Goal: Task Accomplishment & Management: Use online tool/utility

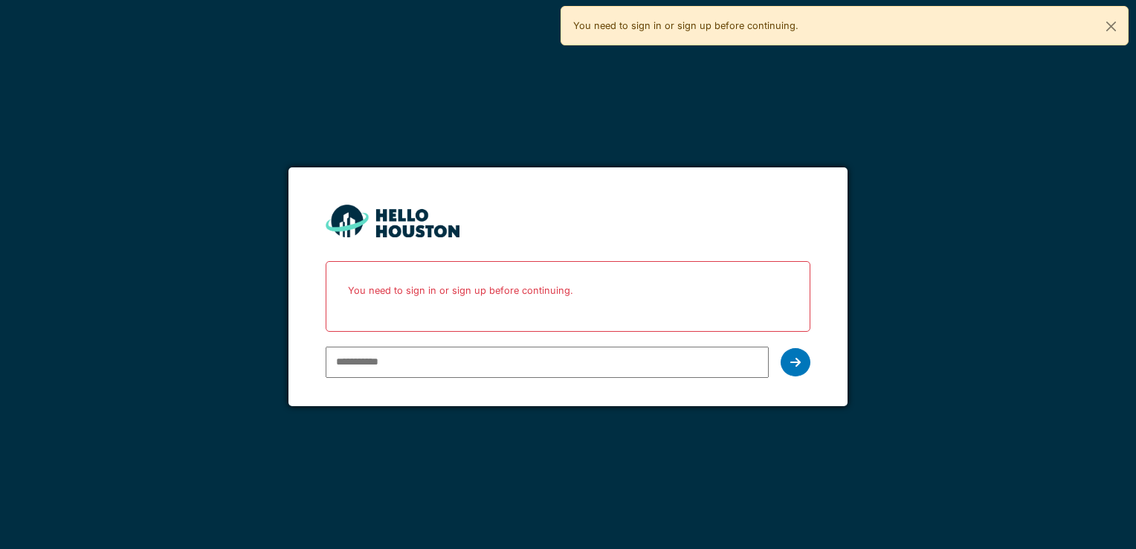
type input "**********"
click at [808, 367] on div at bounding box center [795, 362] width 30 height 28
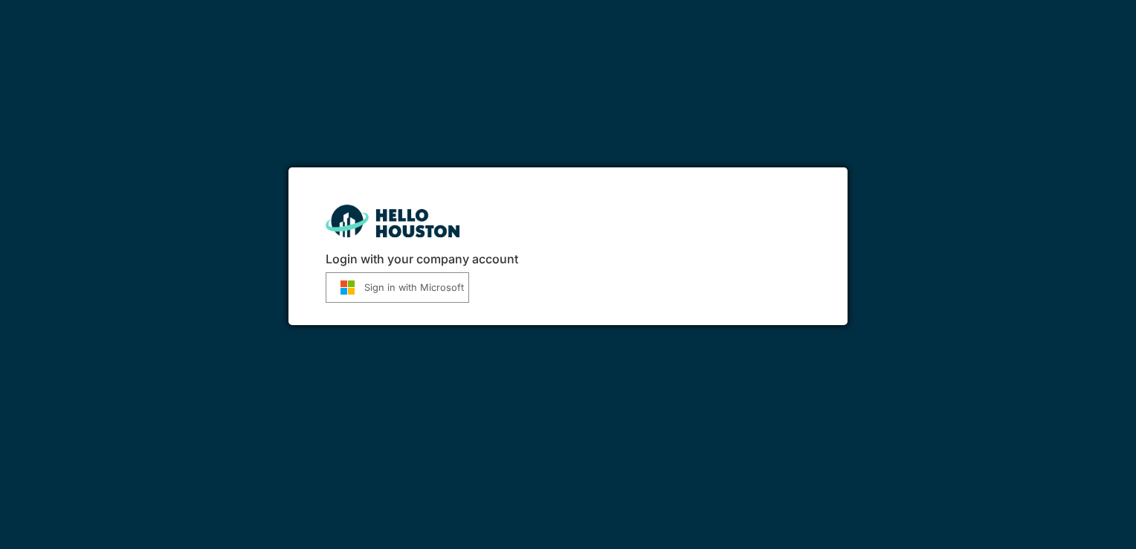
click at [443, 296] on button "Sign in with Microsoft" at bounding box center [397, 287] width 143 height 30
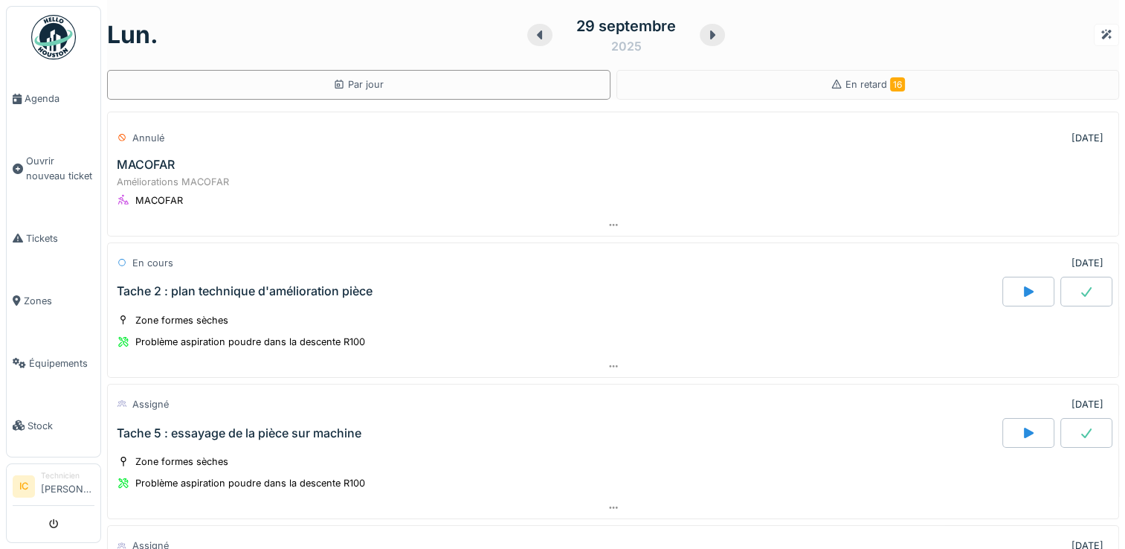
click at [609, 26] on div "29 septembre" at bounding box center [626, 26] width 100 height 22
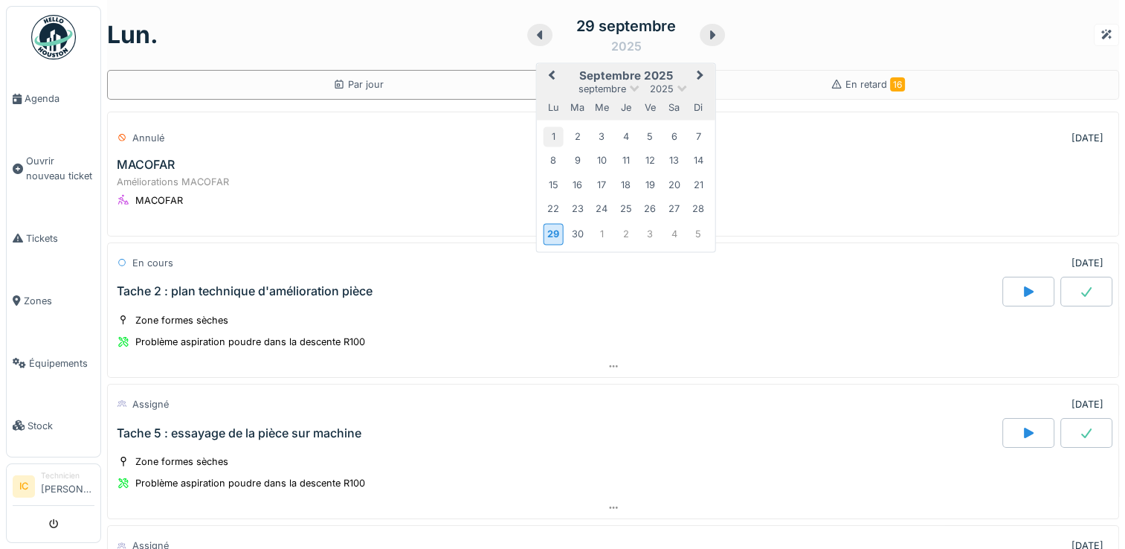
click at [543, 138] on div "1" at bounding box center [553, 136] width 20 height 20
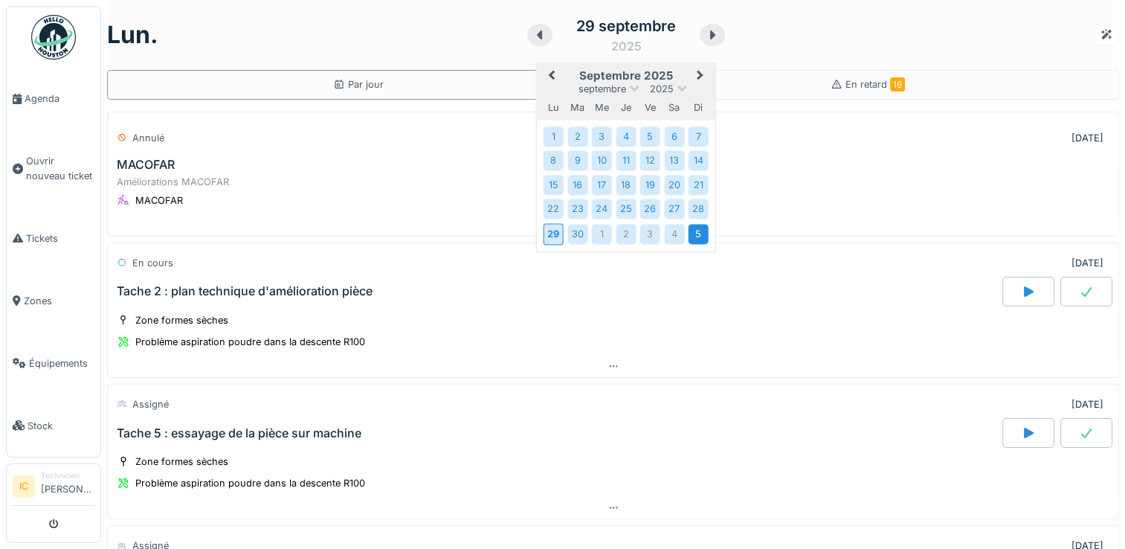
click at [688, 237] on div "5" at bounding box center [698, 234] width 20 height 20
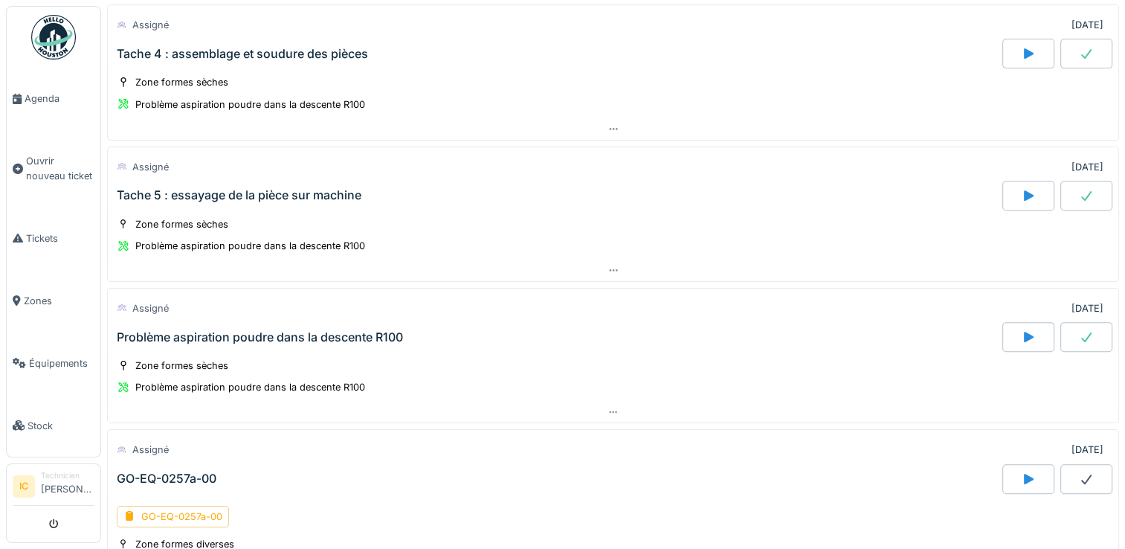
scroll to position [743, 0]
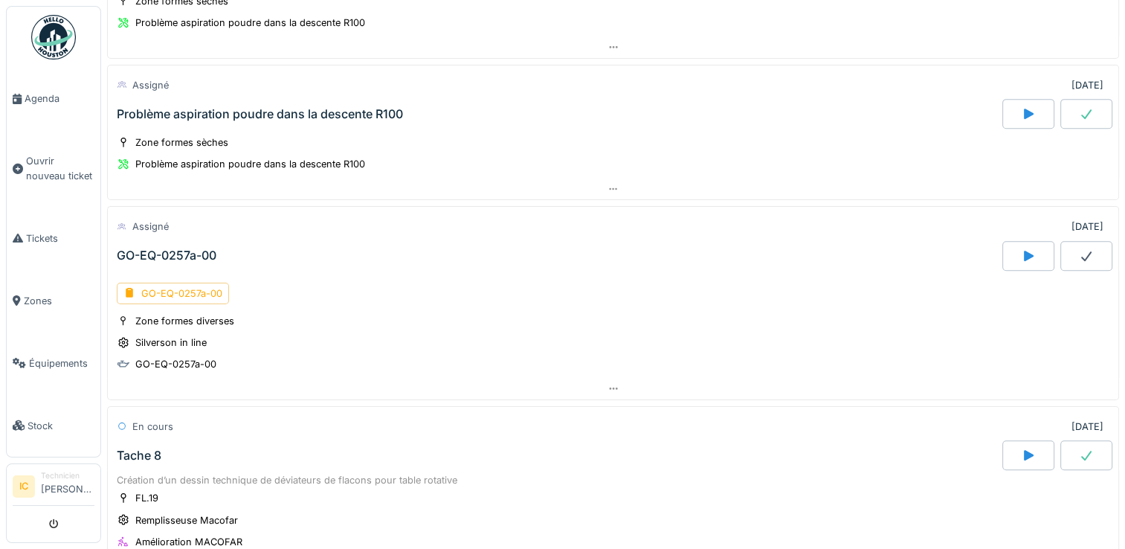
click at [180, 249] on div "GO-EQ-0257a-00" at bounding box center [167, 255] width 100 height 14
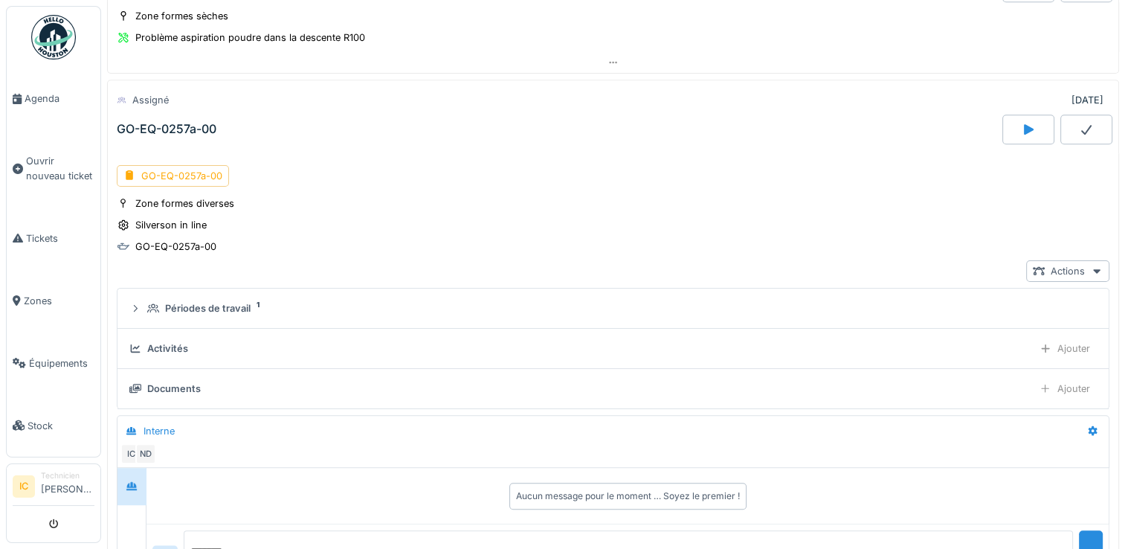
scroll to position [883, 0]
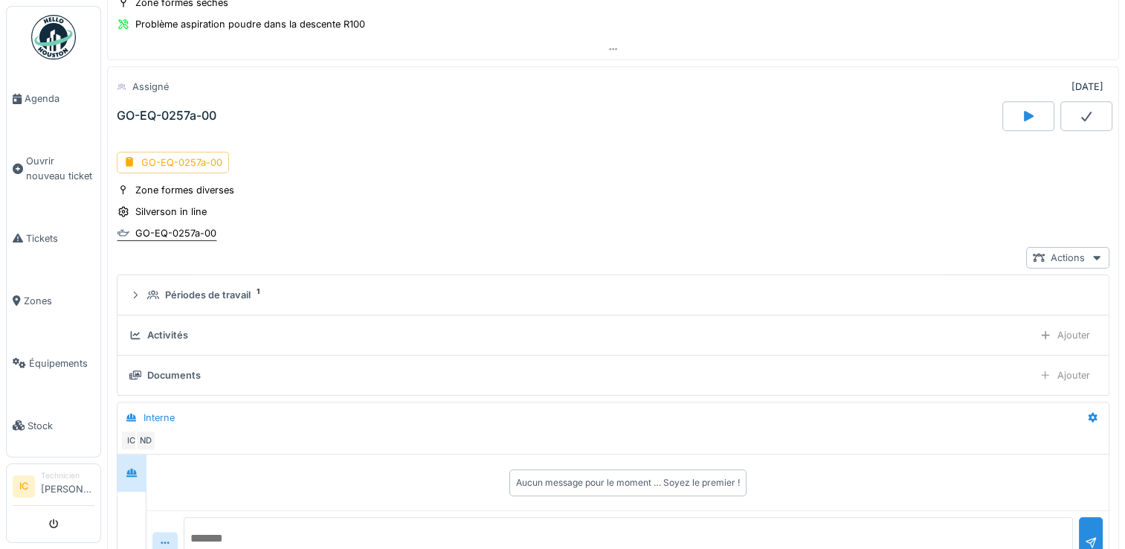
click at [177, 228] on div "GO-EQ-0257a-00" at bounding box center [175, 233] width 81 height 14
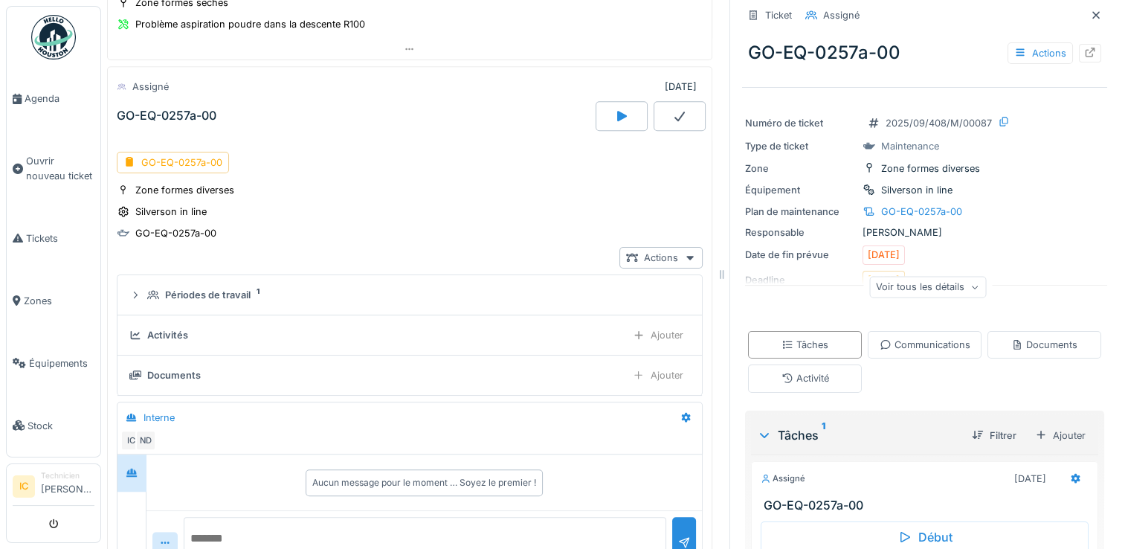
scroll to position [6, 0]
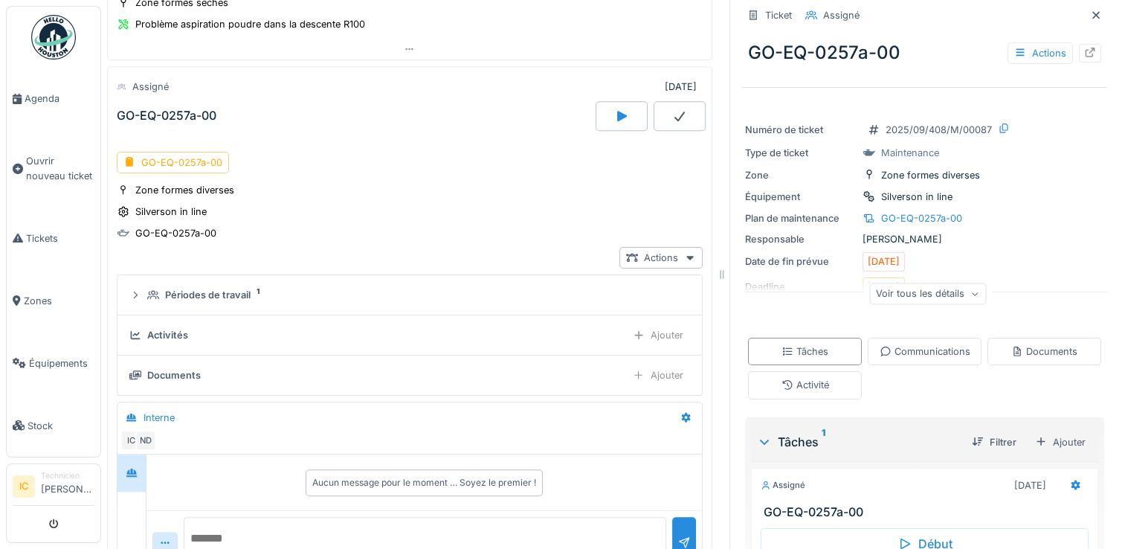
click at [970, 296] on icon at bounding box center [974, 293] width 9 height 7
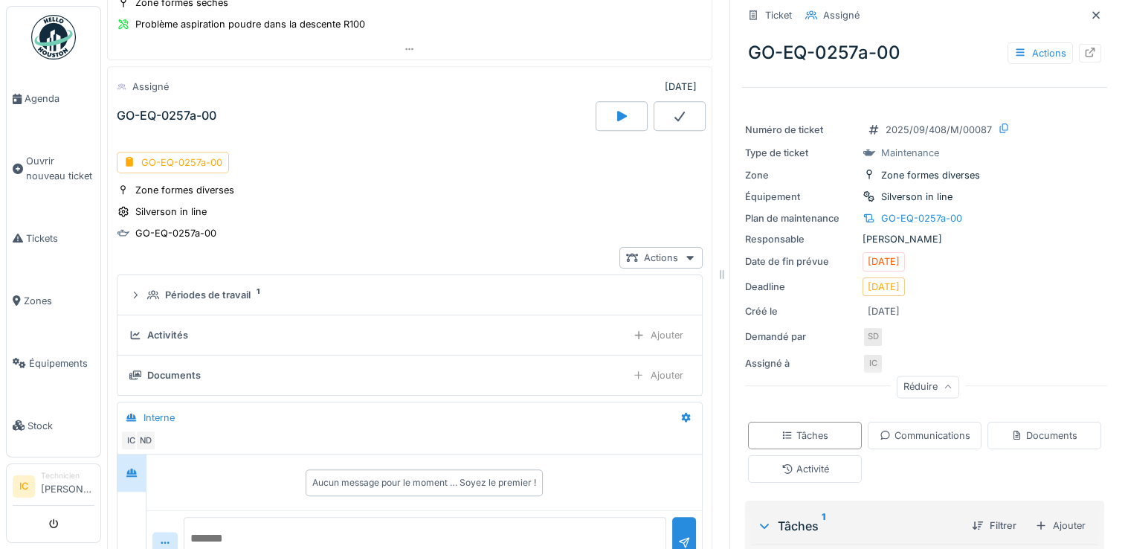
click at [555, 196] on div "Zone formes diverses Silverson in line GO-EQ-0257a-00" at bounding box center [410, 211] width 586 height 59
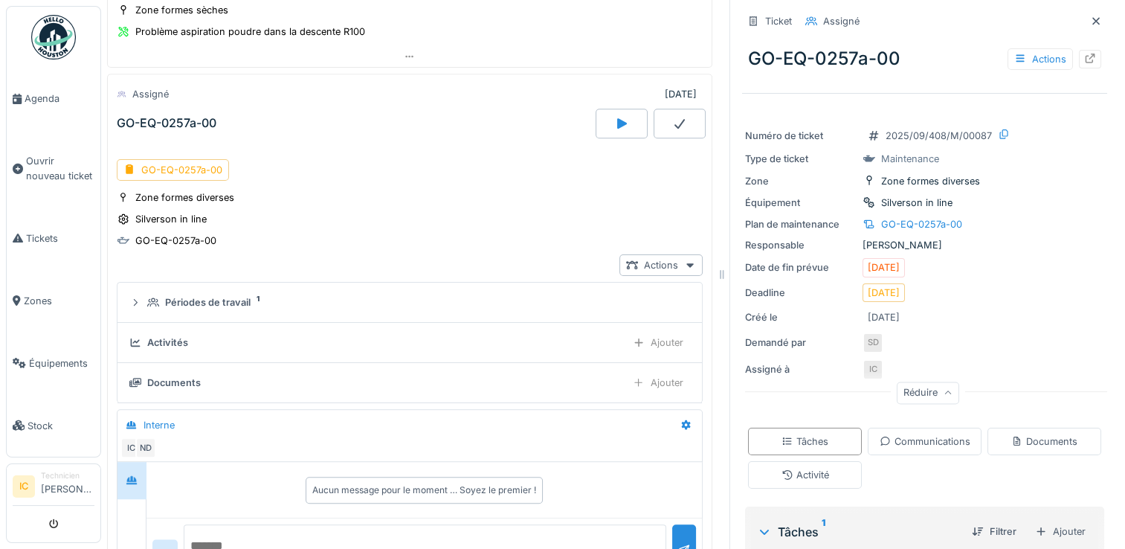
scroll to position [801, 0]
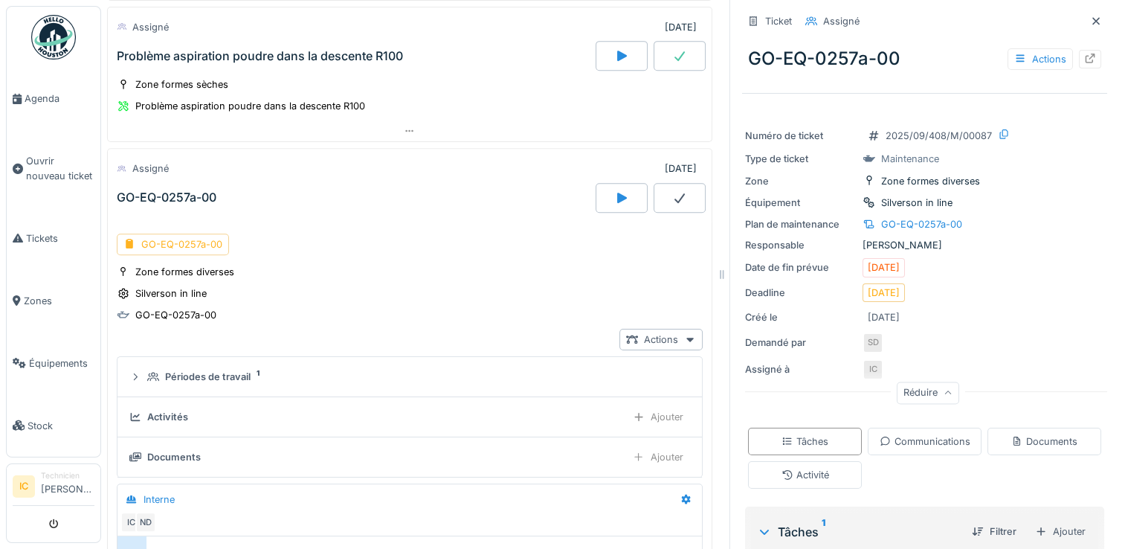
click at [169, 242] on div "GO-EQ-0257a-00" at bounding box center [173, 244] width 112 height 22
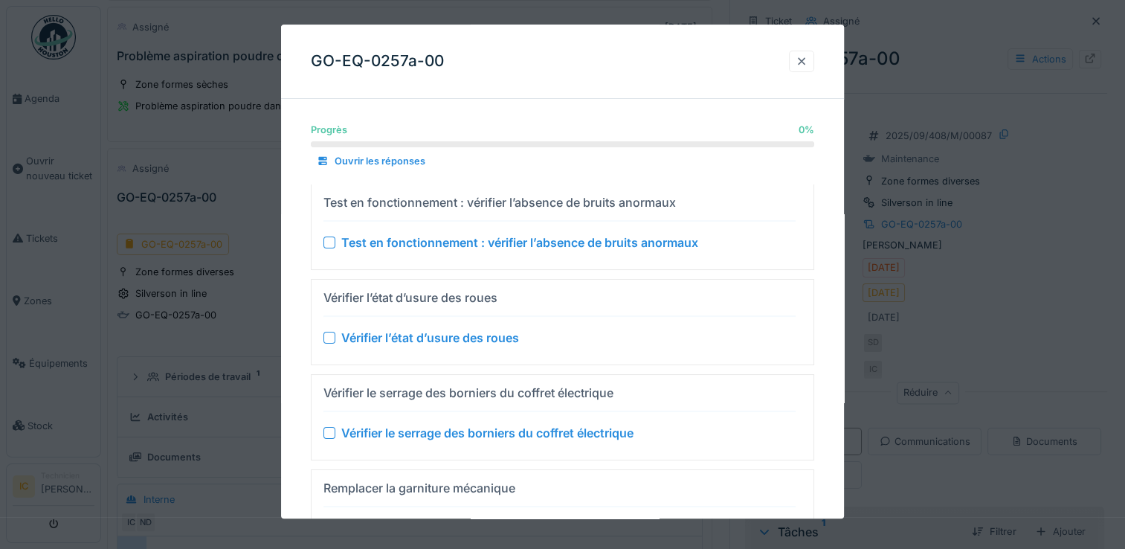
click at [807, 67] on div at bounding box center [801, 61] width 12 height 14
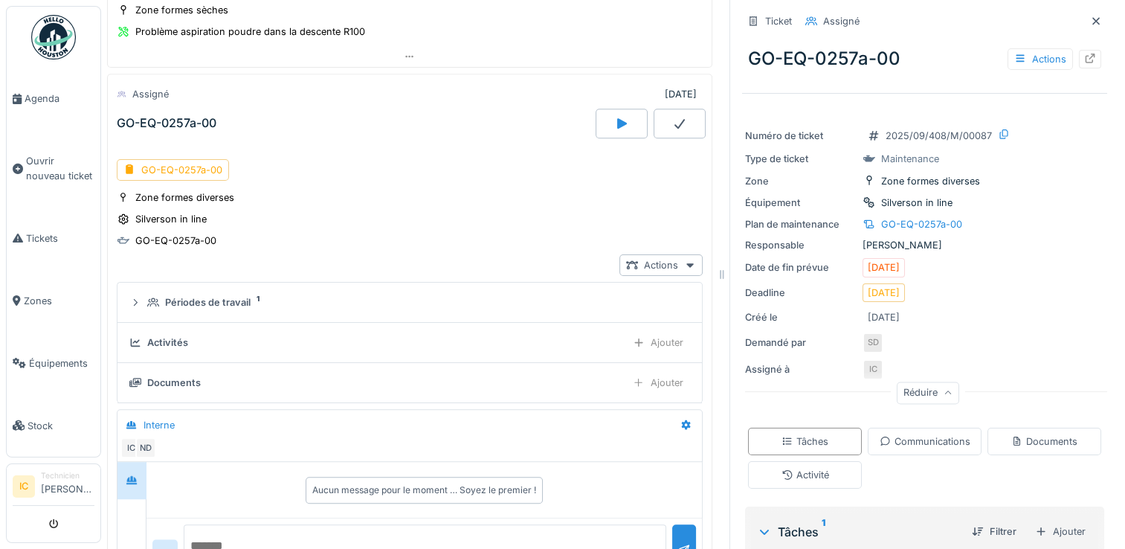
scroll to position [876, 0]
